Goal: Find specific page/section: Find specific page/section

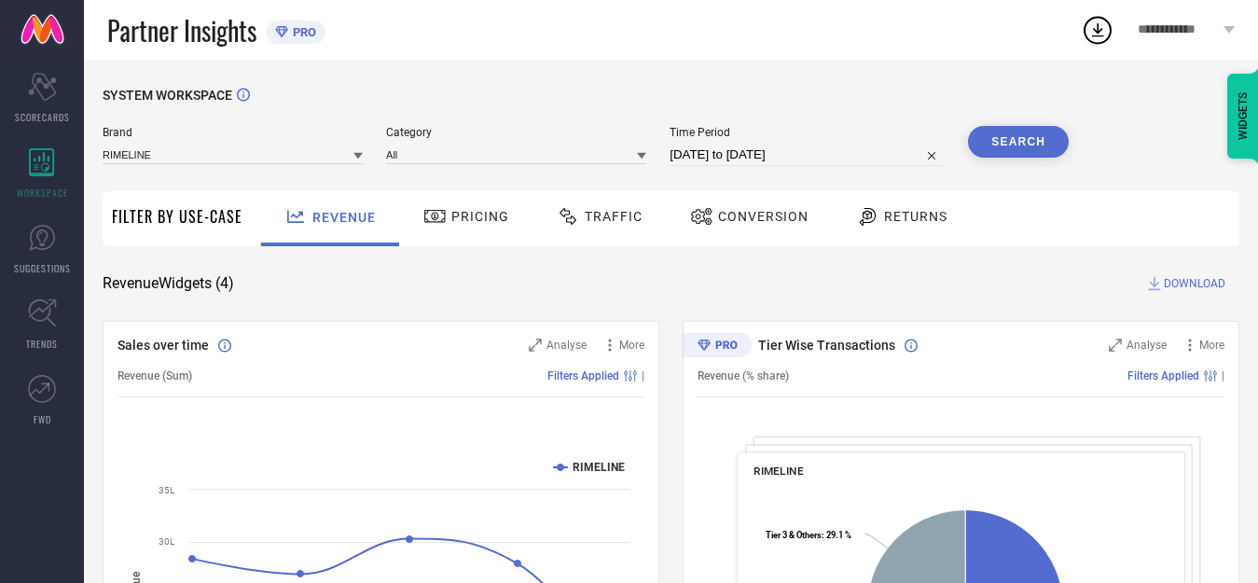
click at [162, 32] on span "Partner Insights" at bounding box center [181, 30] width 149 height 38
click at [48, 39] on link at bounding box center [42, 30] width 84 height 60
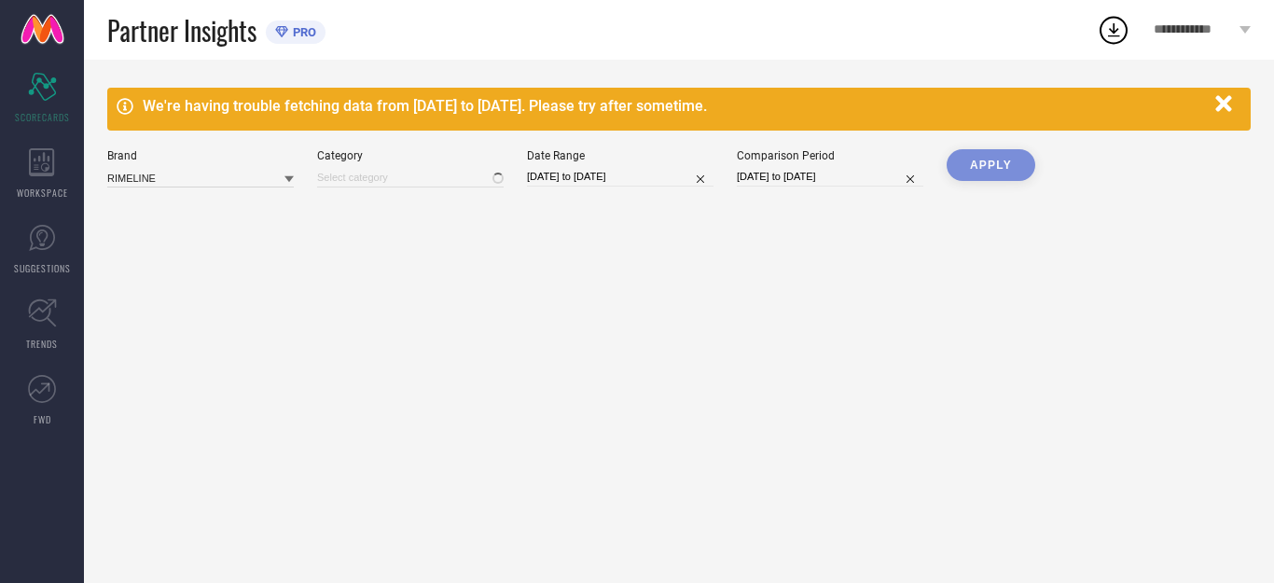
type input "All"
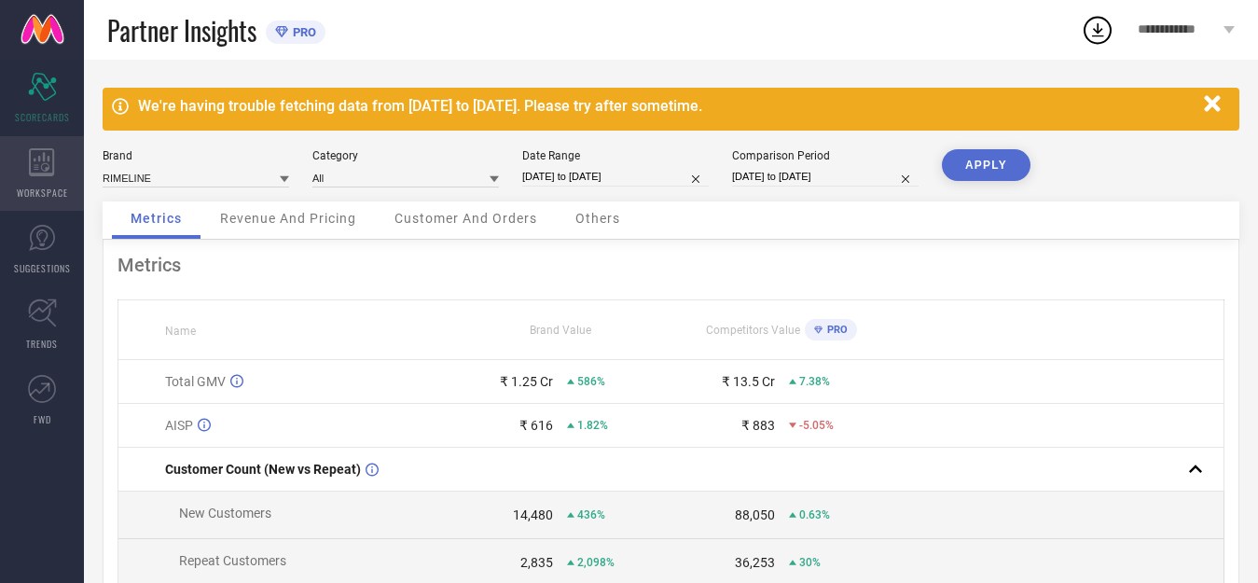
click at [38, 187] on span "WORKSPACE" at bounding box center [42, 193] width 51 height 14
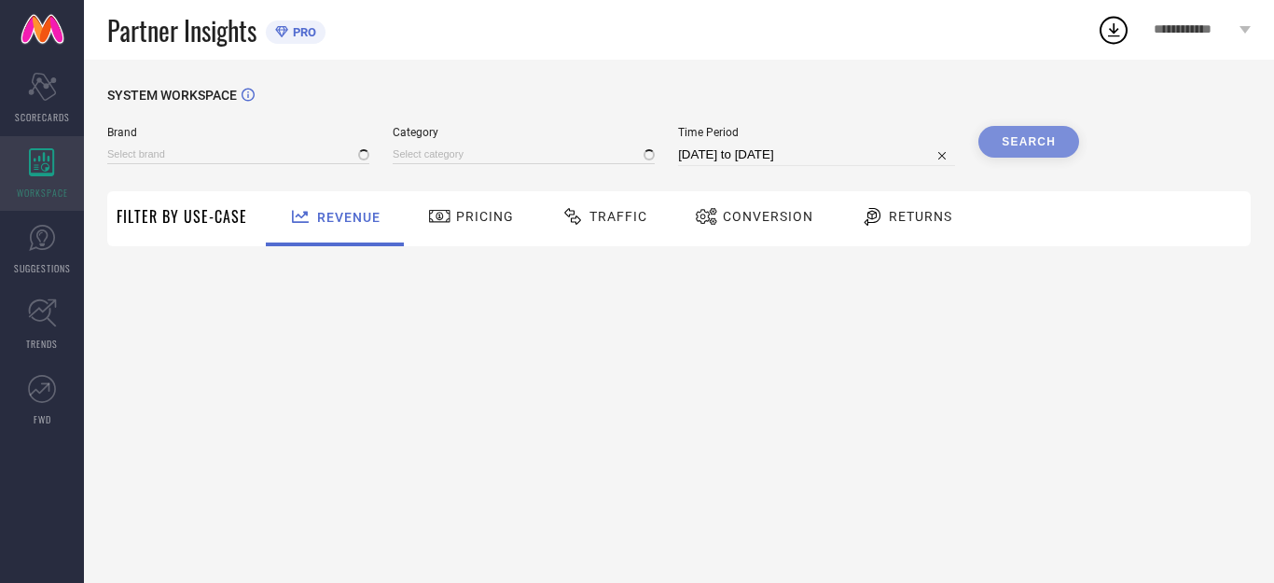
type input "RIMELINE"
type input "All"
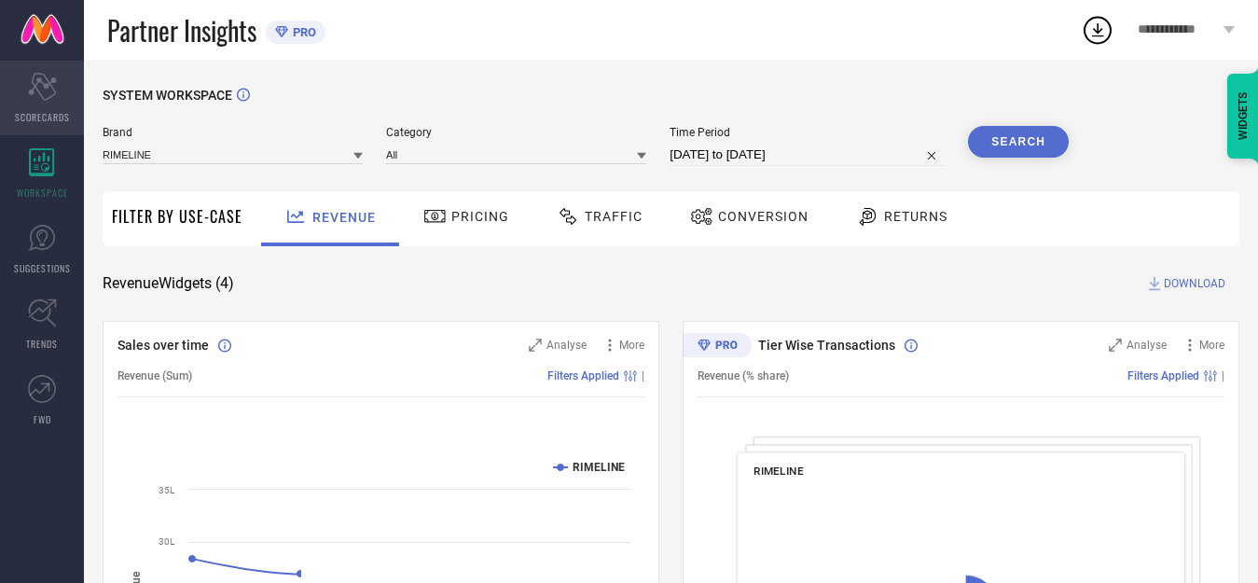
click at [39, 107] on div "Scorecard SCORECARDS" at bounding box center [42, 98] width 84 height 75
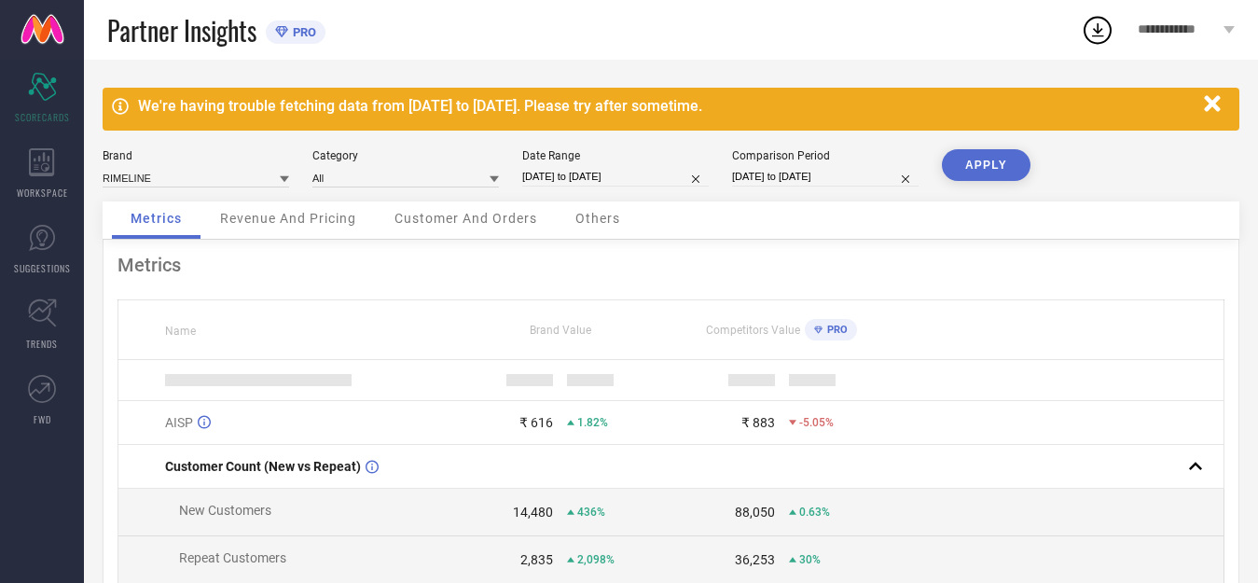
click at [41, 38] on link at bounding box center [42, 30] width 84 height 60
